Goal: Information Seeking & Learning: Learn about a topic

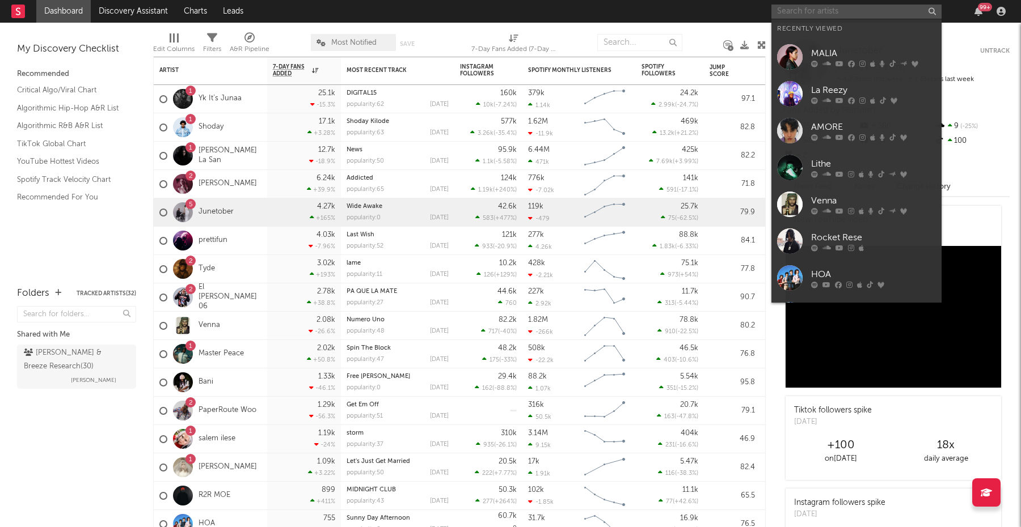
click at [820, 11] on input "text" at bounding box center [856, 12] width 170 height 14
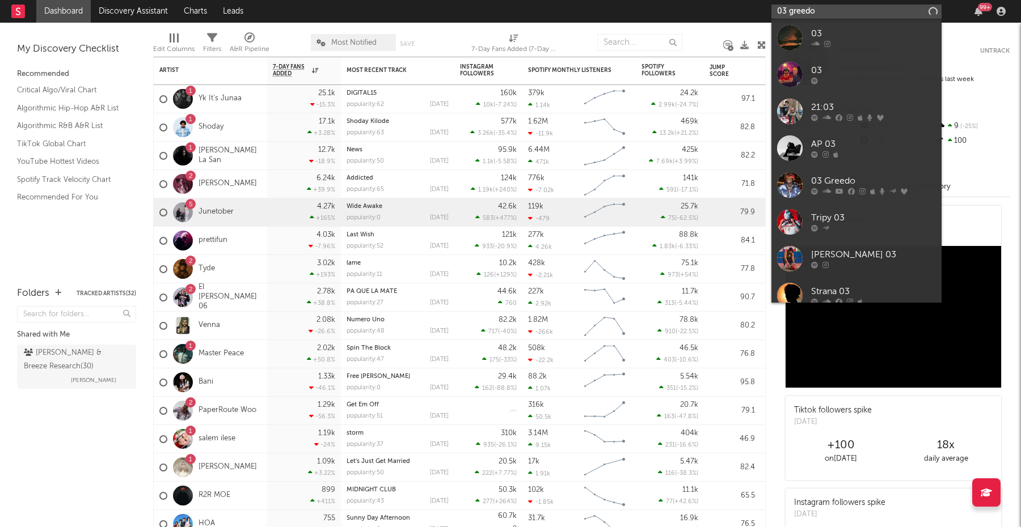
type input "03 greedo"
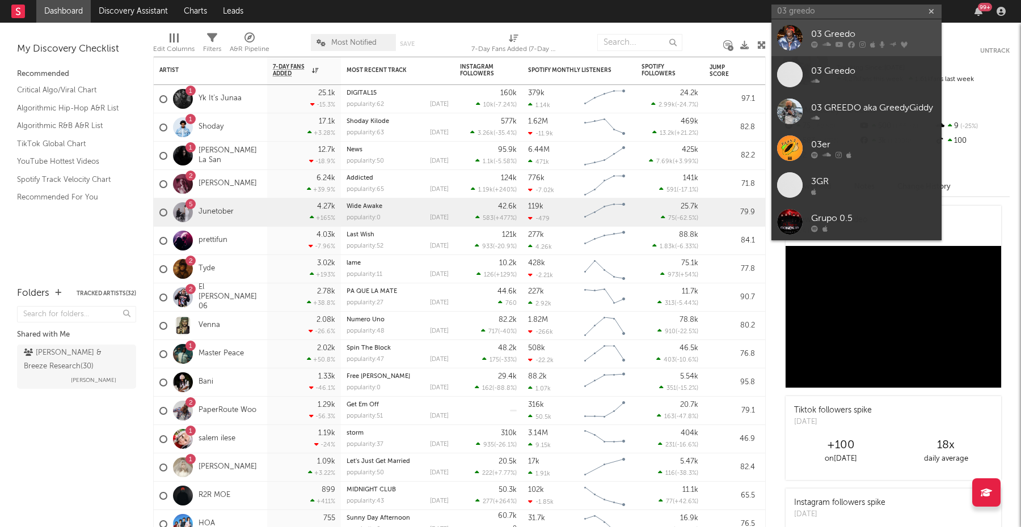
click at [874, 31] on div "03 Greedo" at bounding box center [873, 34] width 125 height 14
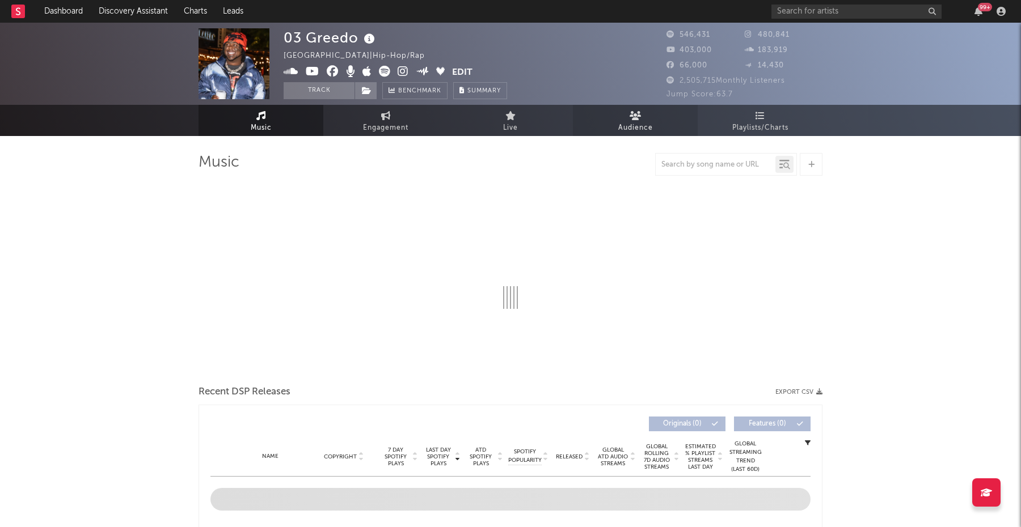
select select "6m"
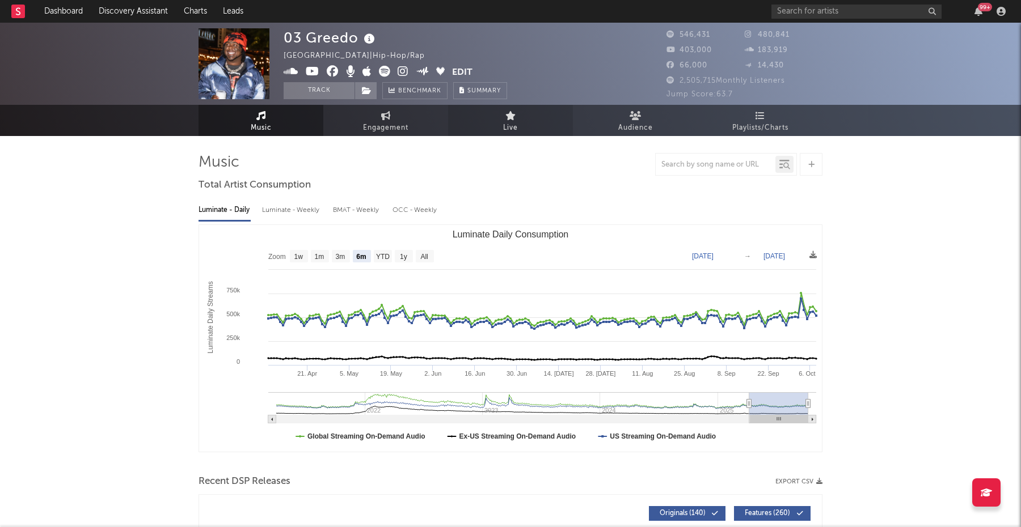
click at [508, 125] on span "Live" at bounding box center [510, 128] width 15 height 14
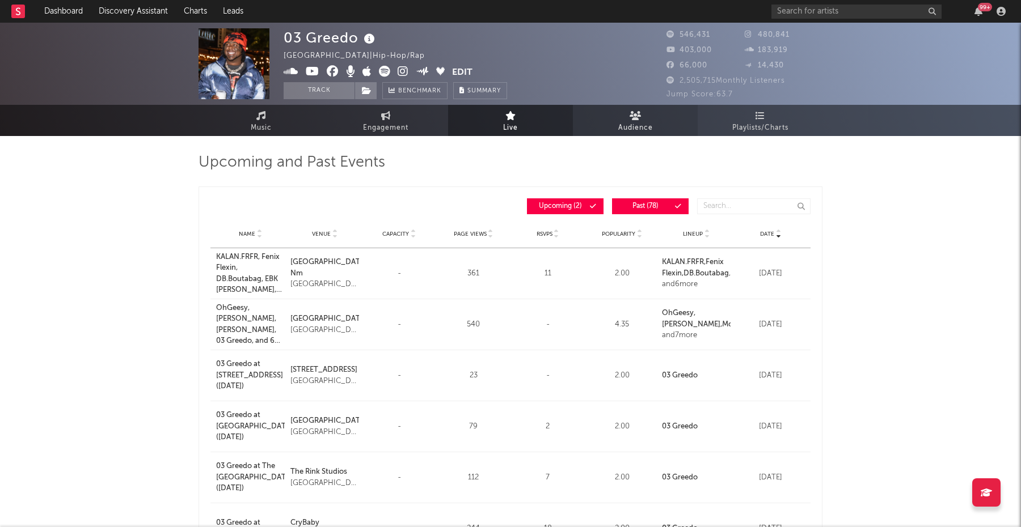
click at [647, 131] on span "Audience" at bounding box center [635, 128] width 35 height 14
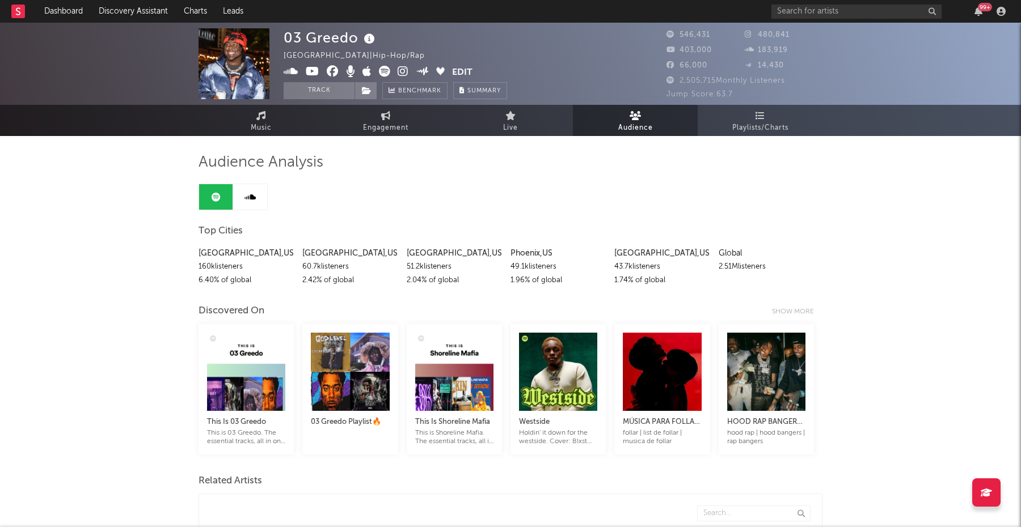
click at [738, 264] on div "2.51M listeners" at bounding box center [766, 267] width 95 height 14
click at [403, 123] on span "Engagement" at bounding box center [385, 128] width 45 height 14
select select "1w"
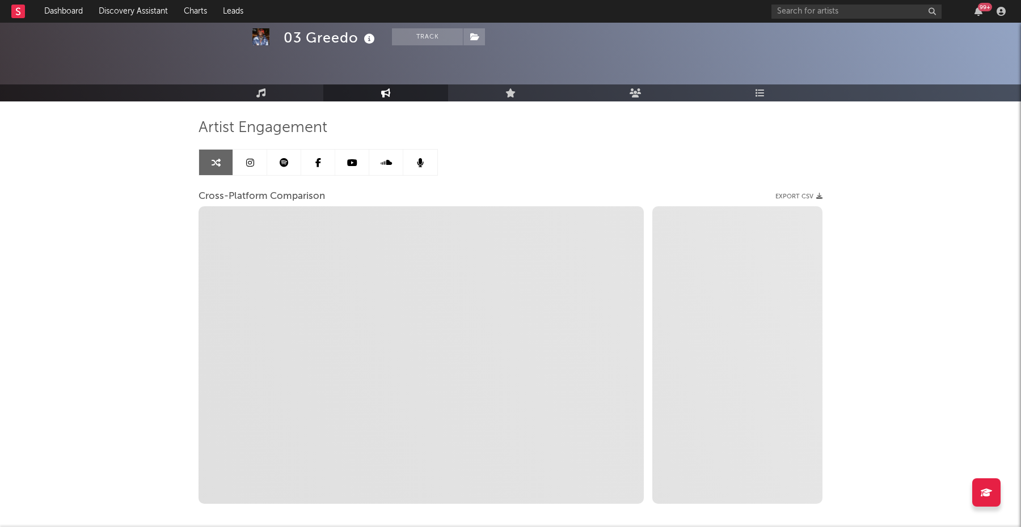
scroll to position [54, 0]
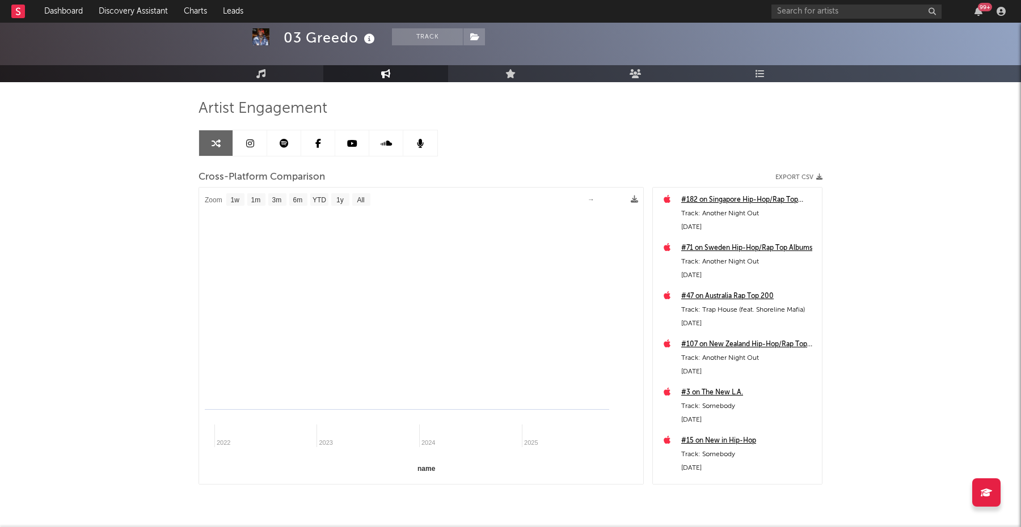
select select "1m"
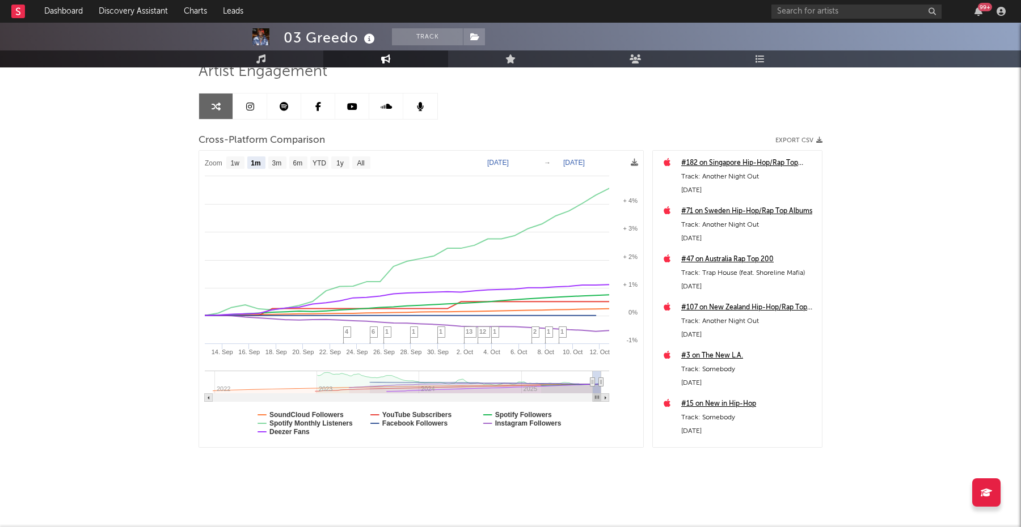
scroll to position [0, 0]
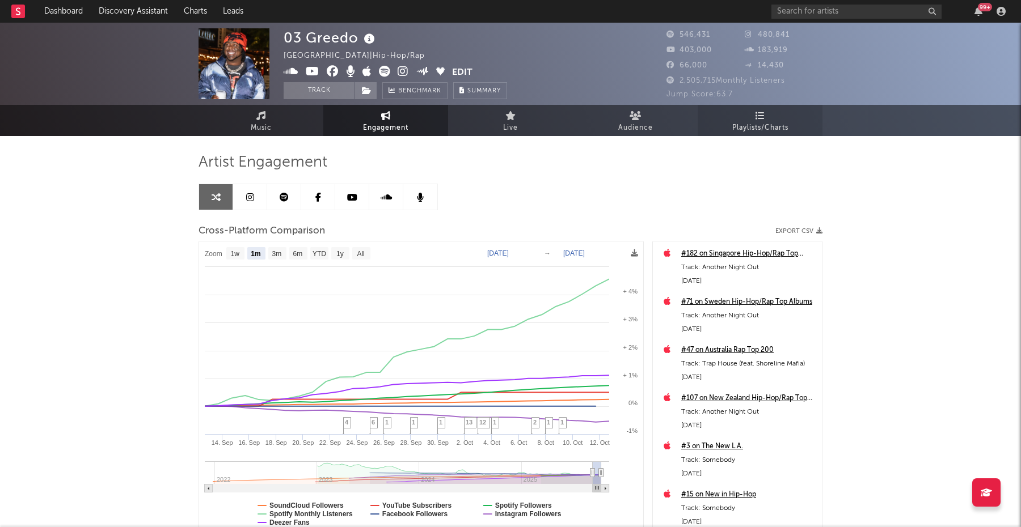
click at [765, 119] on link "Playlists/Charts" at bounding box center [760, 120] width 125 height 31
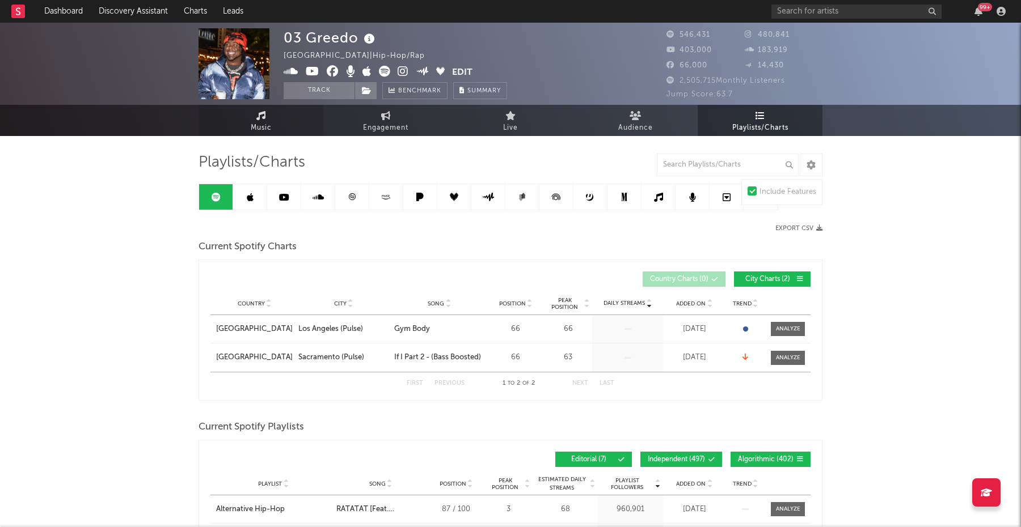
click at [274, 133] on link "Music" at bounding box center [261, 120] width 125 height 31
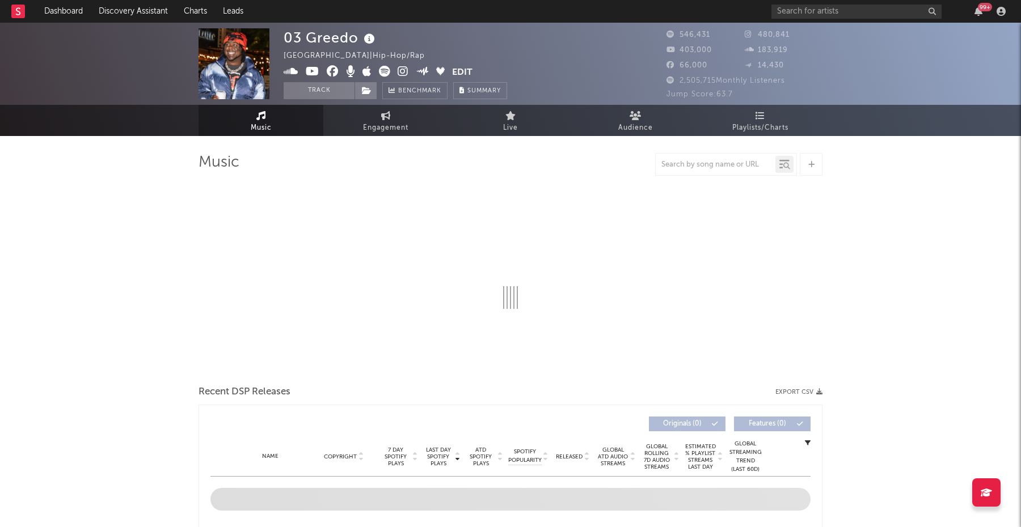
select select "6m"
